Goal: Information Seeking & Learning: Learn about a topic

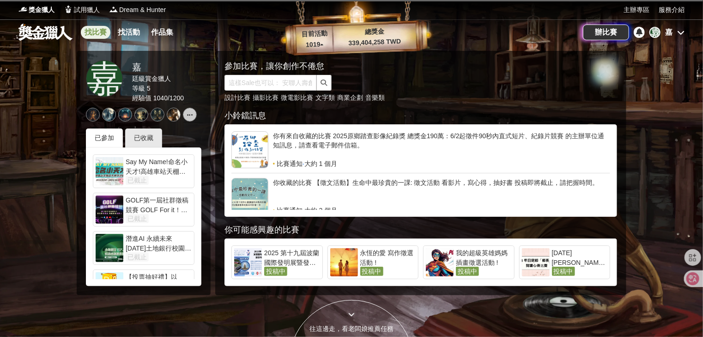
click at [83, 31] on link "找比賽" at bounding box center [96, 32] width 30 height 13
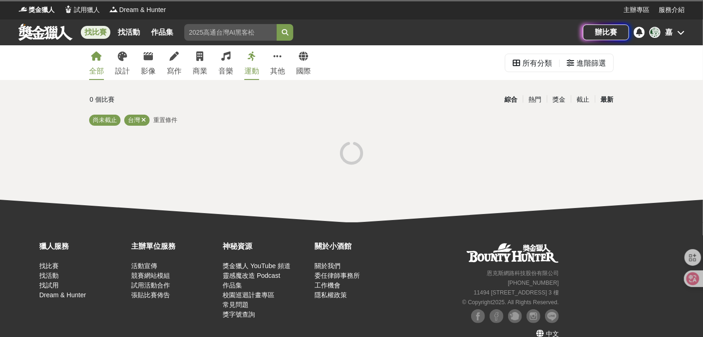
click at [606, 94] on div "最新" at bounding box center [607, 99] width 24 height 16
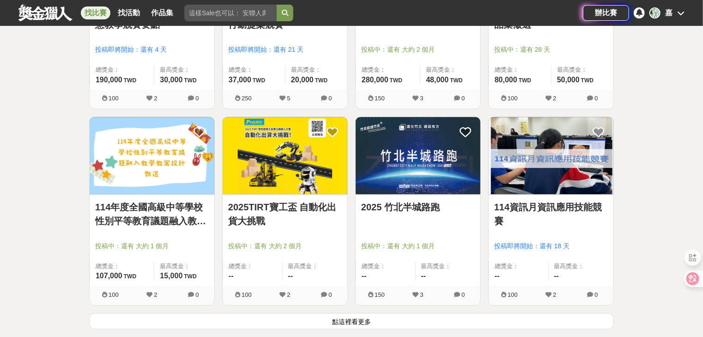
scroll to position [1109, 0]
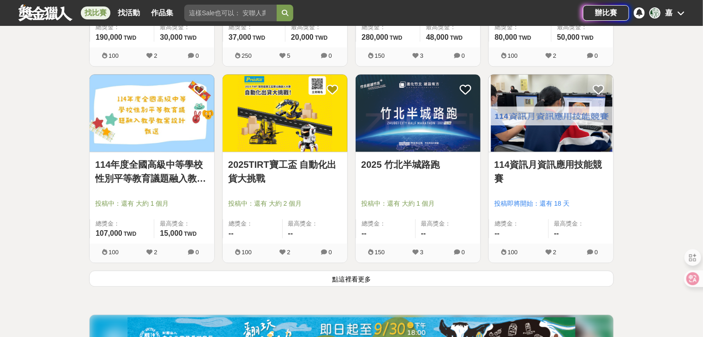
click at [213, 277] on button "點這裡看更多" at bounding box center [351, 278] width 525 height 16
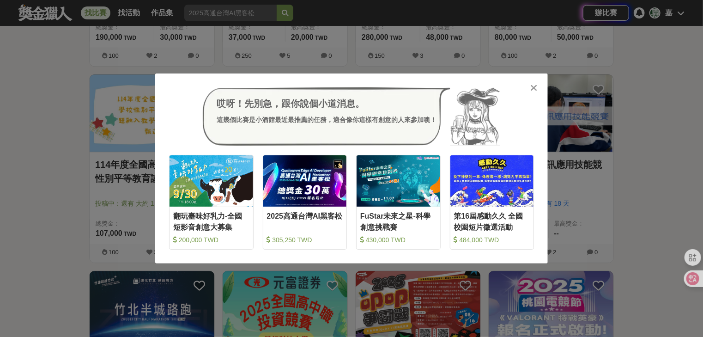
click at [652, 126] on div "哎呀！先別急，跟你說個小道消息。 這幾個比賽是小酒館最近最推薦的任務，適合像你這樣有創意的人來參加噢！ 收藏 翻玩臺味好乳力-全國短影音創意大募集 200,0…" at bounding box center [351, 168] width 703 height 337
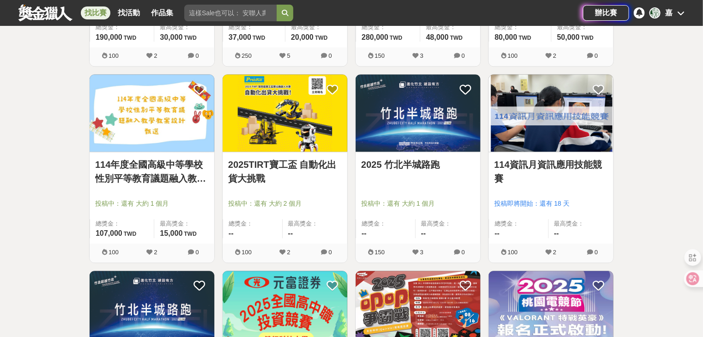
click at [207, 14] on input "search" at bounding box center [230, 13] width 92 height 17
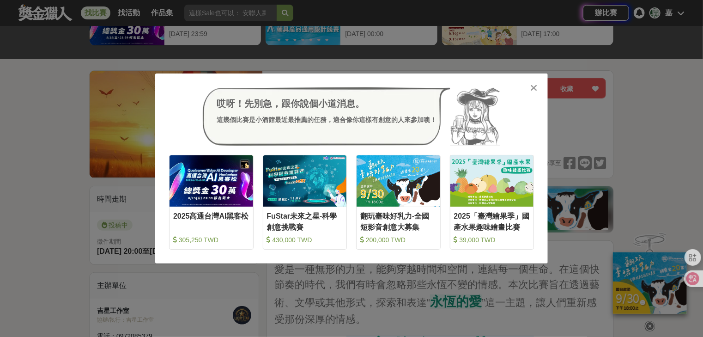
scroll to position [74, 0]
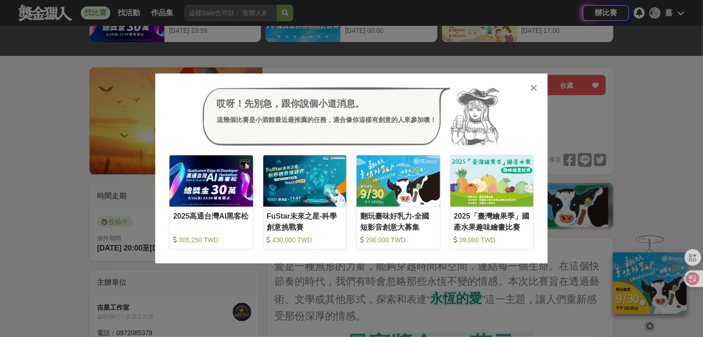
click at [532, 85] on icon at bounding box center [534, 87] width 7 height 9
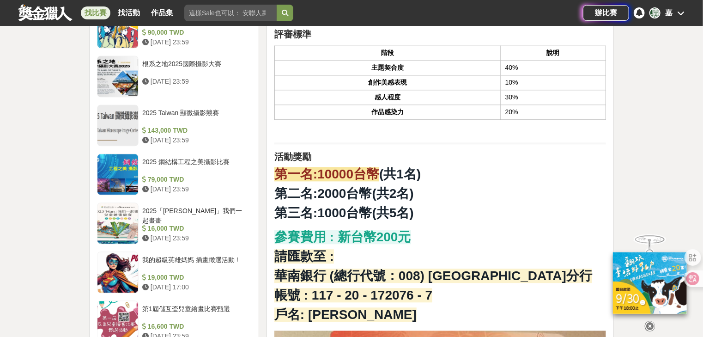
scroll to position [961, 0]
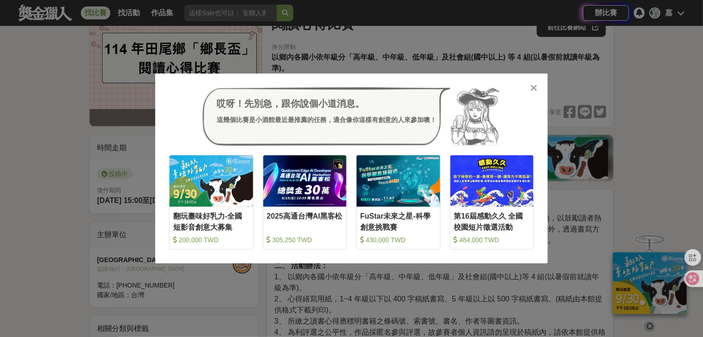
scroll to position [148, 0]
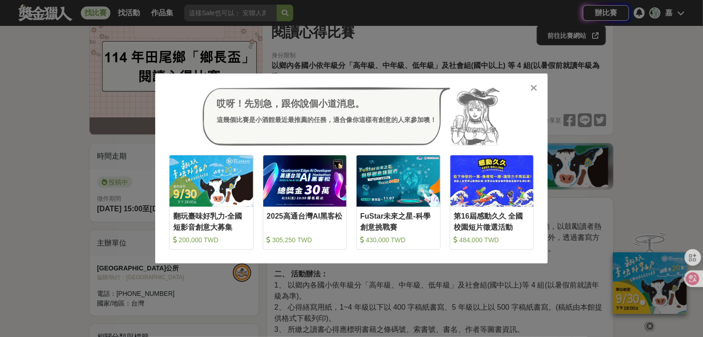
click at [537, 86] on icon at bounding box center [534, 87] width 7 height 9
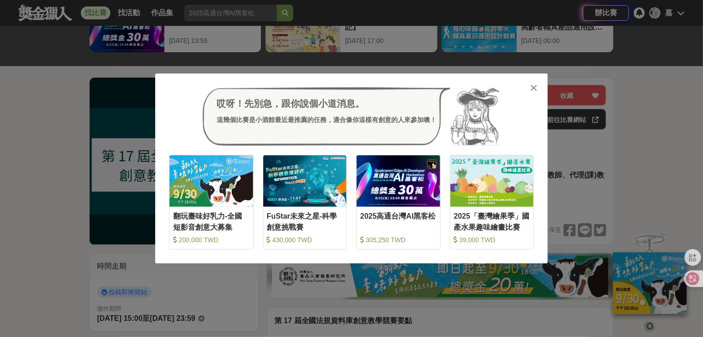
scroll to position [185, 0]
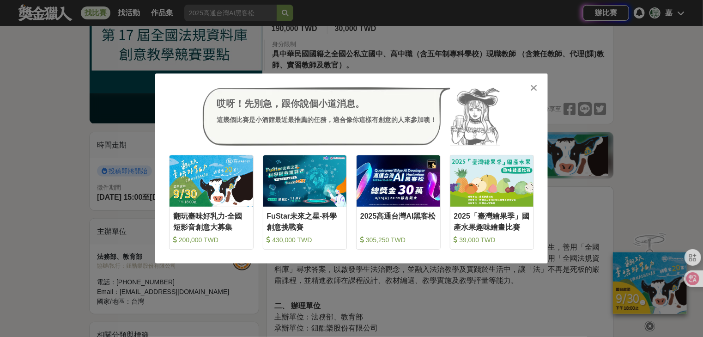
click at [536, 88] on icon at bounding box center [534, 87] width 7 height 9
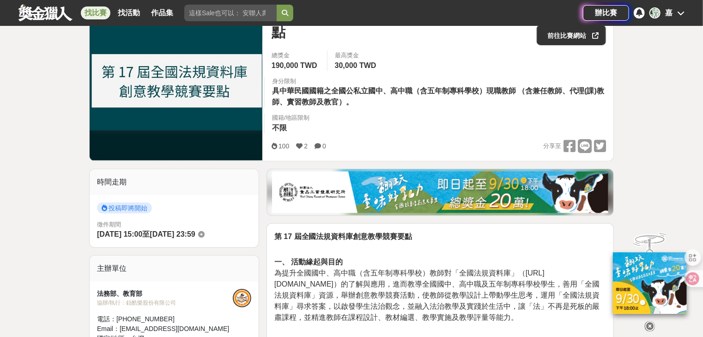
scroll to position [74, 0]
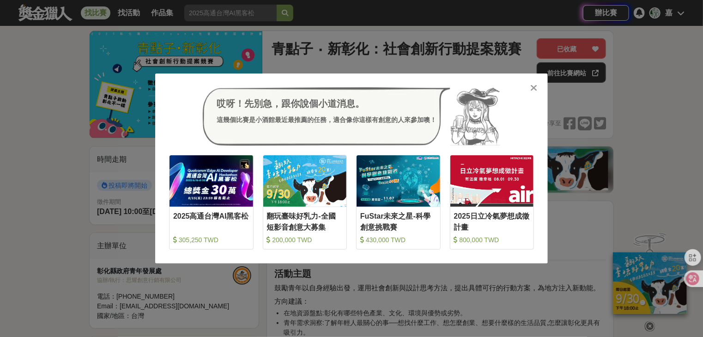
scroll to position [111, 0]
click at [533, 83] on div at bounding box center [534, 87] width 9 height 9
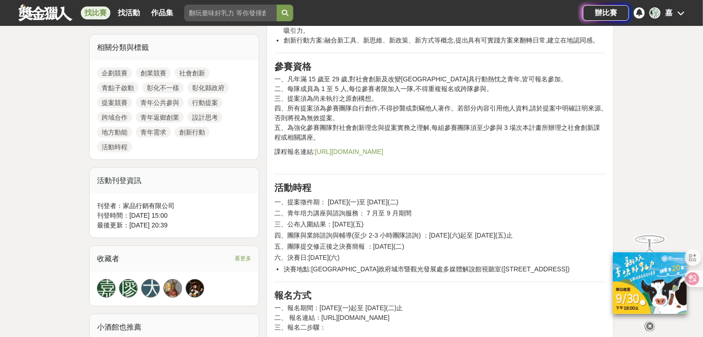
scroll to position [518, 0]
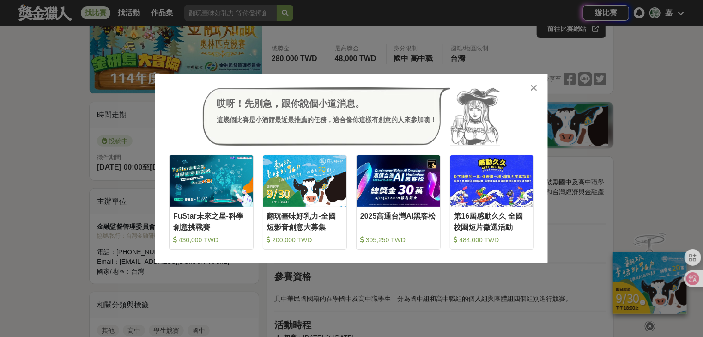
scroll to position [148, 0]
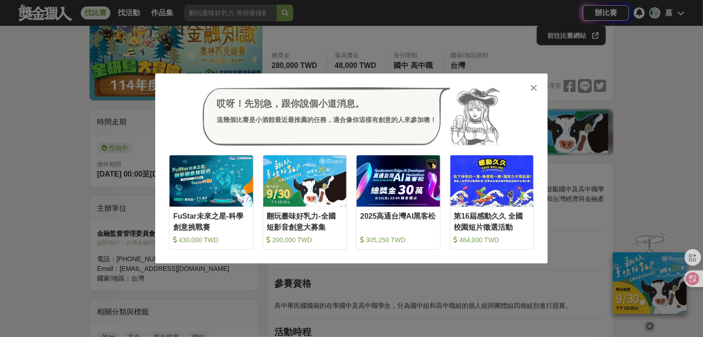
drag, startPoint x: 538, startPoint y: 89, endPoint x: 534, endPoint y: 85, distance: 5.3
click at [537, 89] on div "哎呀！先別急，跟你說個小道消息。 這幾個比賽是小酒館最近最推薦的任務，適合像你這樣有創意的人來參加噢！ 收藏 FuStar未來之星-科學創意挑戰賽 430,0…" at bounding box center [351, 168] width 393 height 190
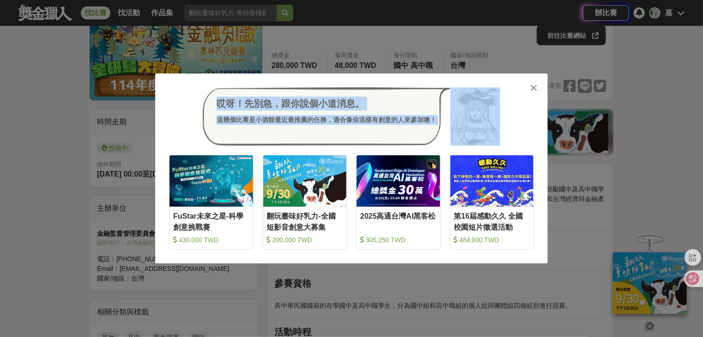
click at [534, 85] on icon at bounding box center [534, 87] width 7 height 9
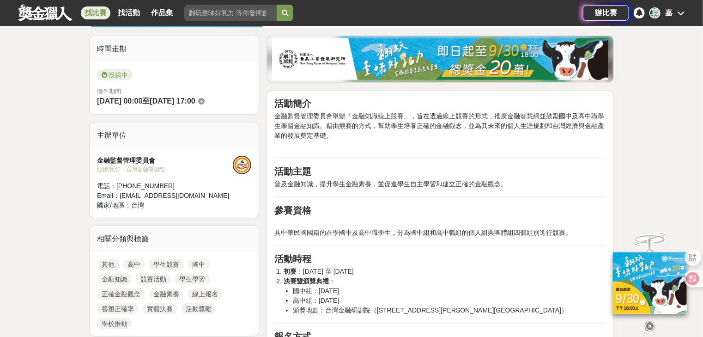
scroll to position [222, 0]
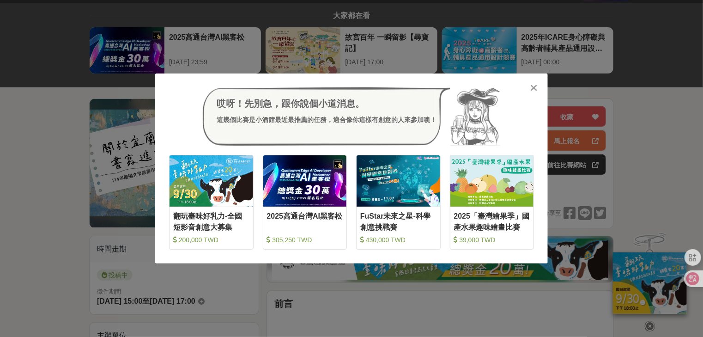
scroll to position [185, 0]
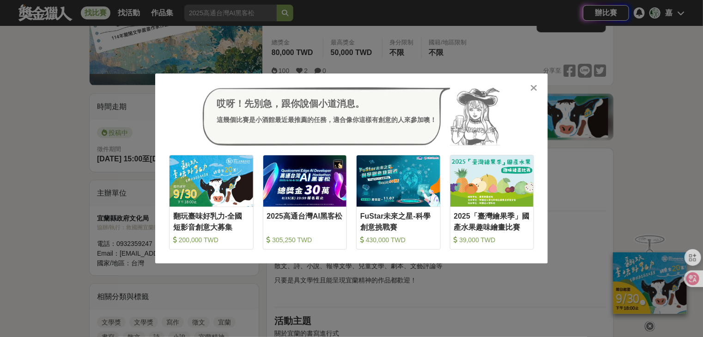
click at [536, 91] on icon at bounding box center [534, 87] width 7 height 9
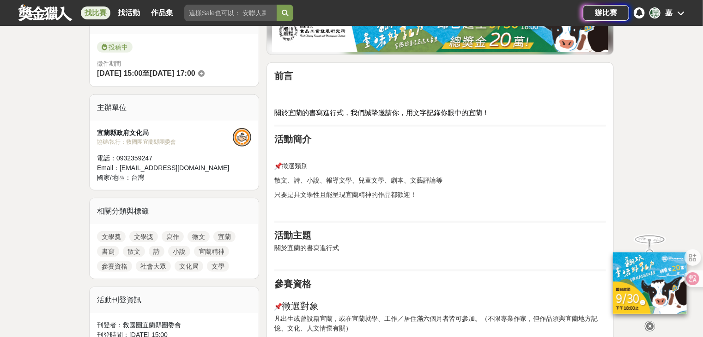
scroll to position [370, 0]
